Goal: Task Accomplishment & Management: Use online tool/utility

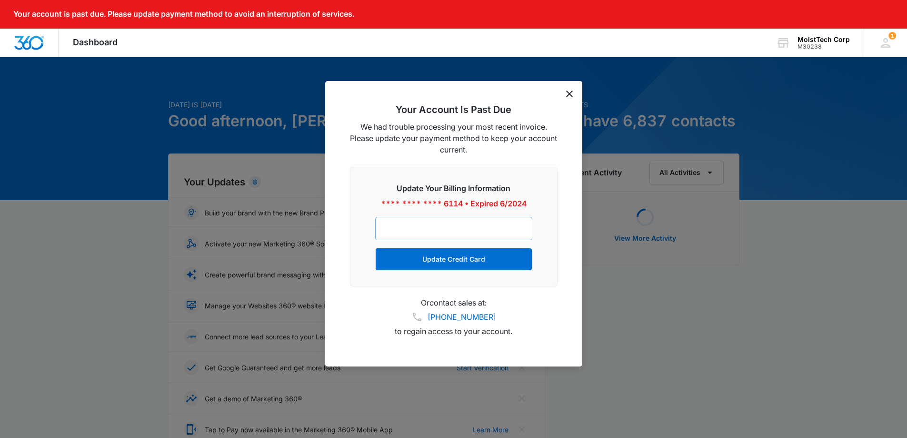
click at [444, 221] on div at bounding box center [453, 228] width 157 height 23
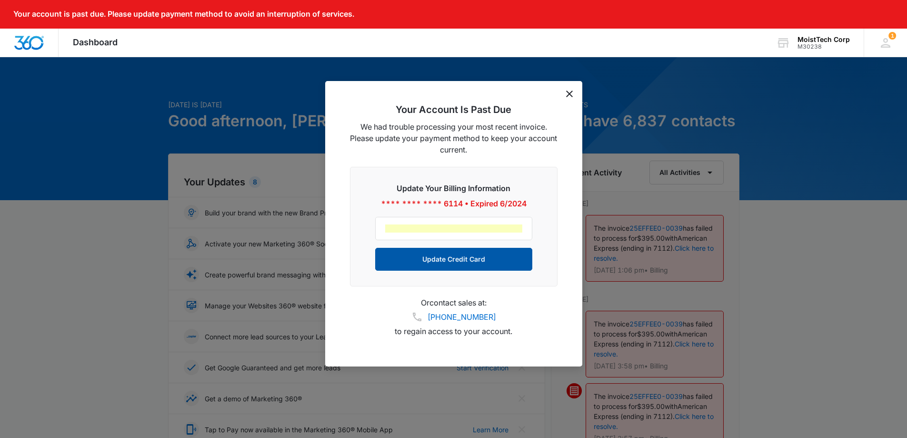
click at [465, 262] on button "Update Credit Card" at bounding box center [453, 259] width 157 height 23
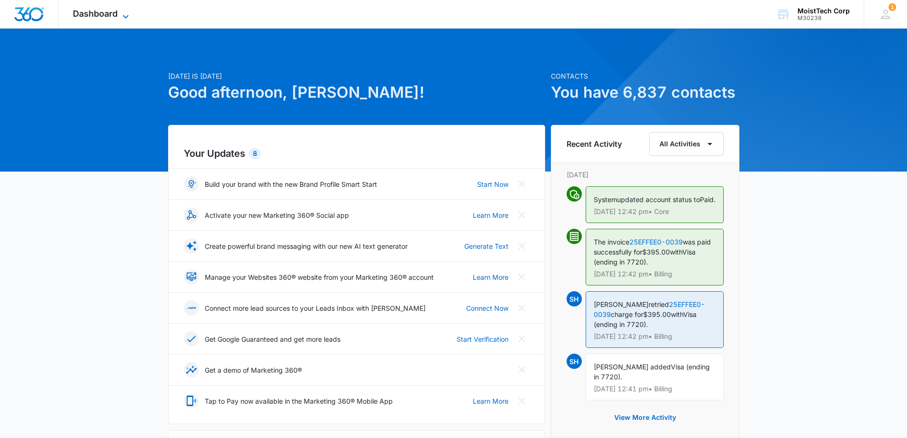
click at [91, 12] on span "Dashboard" at bounding box center [95, 14] width 45 height 10
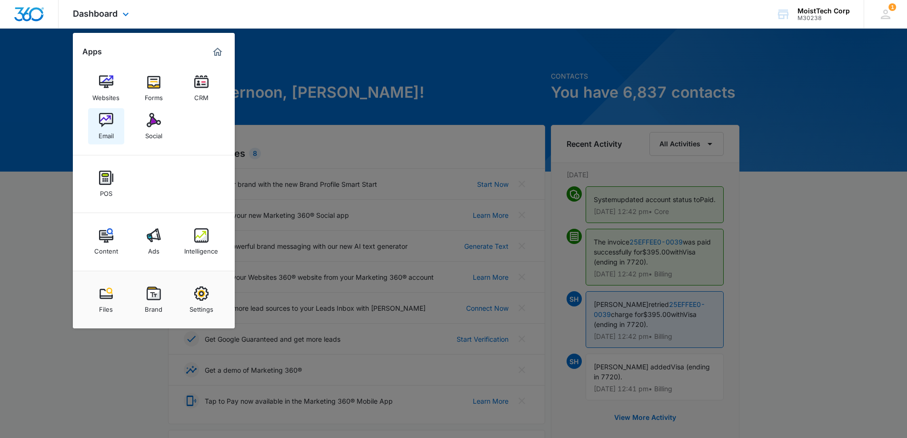
click at [103, 128] on div "Email" at bounding box center [106, 133] width 15 height 12
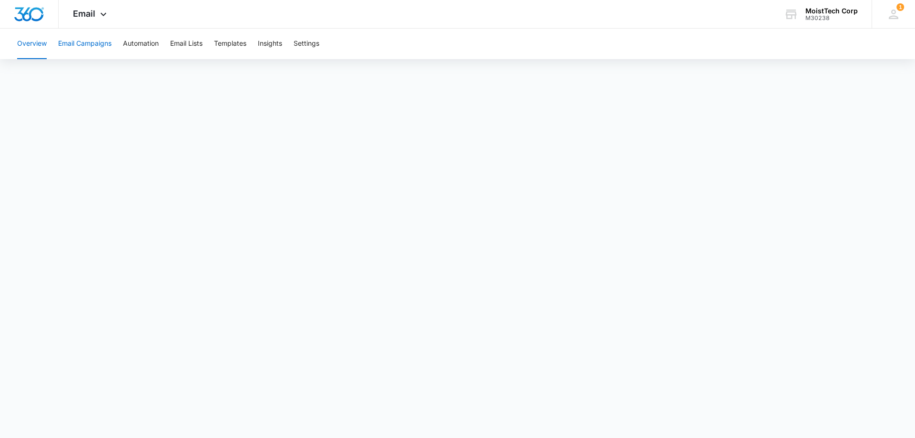
click at [76, 41] on button "Email Campaigns" at bounding box center [84, 44] width 53 height 30
click at [85, 47] on button "Email Campaigns" at bounding box center [84, 44] width 53 height 30
click at [29, 43] on button "Overview" at bounding box center [32, 44] width 30 height 30
